Goal: Task Accomplishment & Management: Use online tool/utility

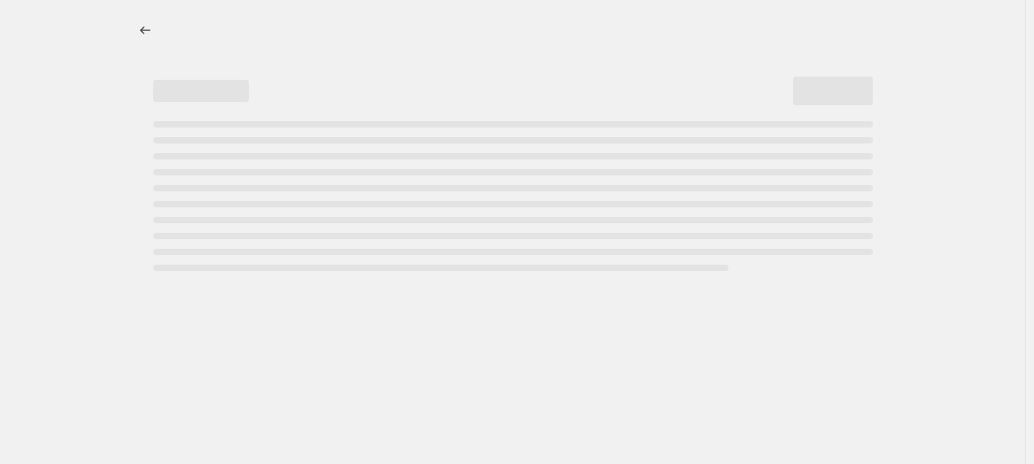
select select "percentage"
select select "vendor"
select select "inventory_quantity"
select select ">"
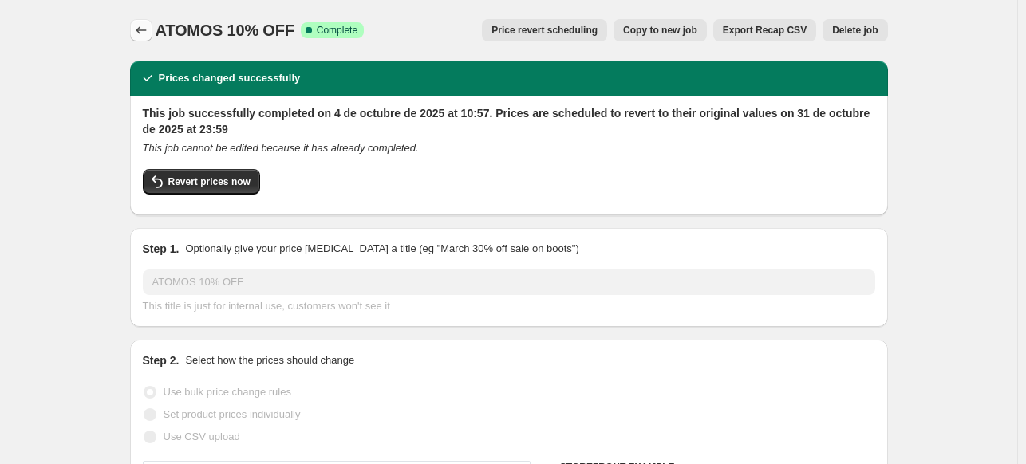
click at [141, 38] on icon "Price change jobs" at bounding box center [141, 30] width 16 height 16
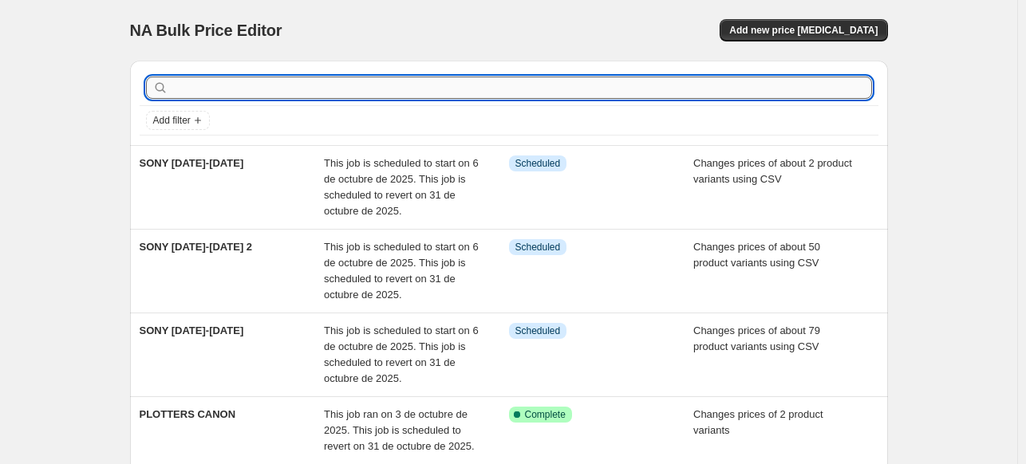
click at [438, 83] on input "text" at bounding box center [522, 88] width 701 height 22
type input "dICA"
